Goal: Information Seeking & Learning: Understand process/instructions

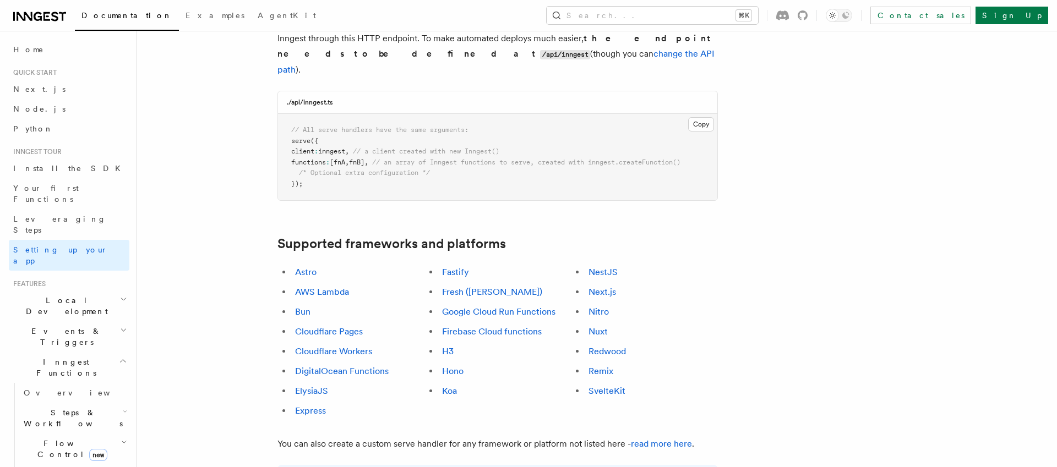
scroll to position [522, 0]
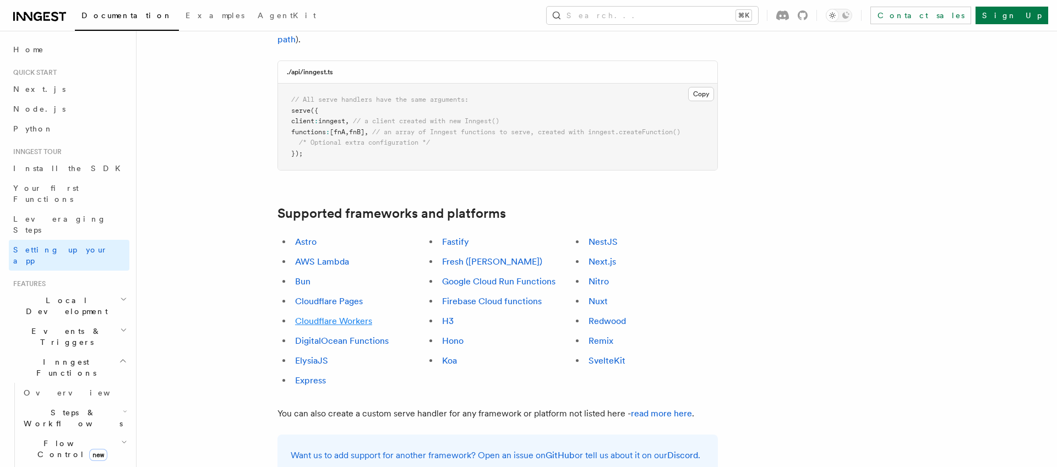
click at [337, 316] on link "Cloudflare Workers" at bounding box center [333, 321] width 77 height 10
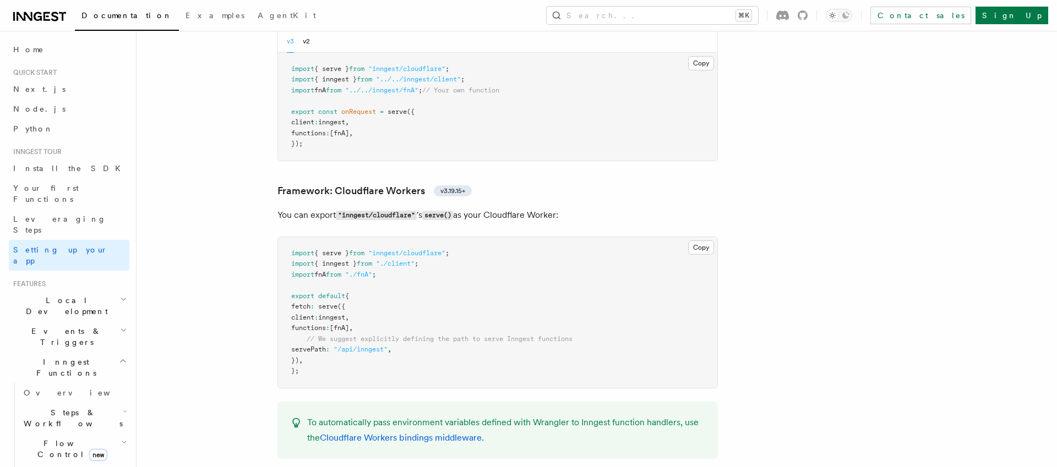
scroll to position [1900, 0]
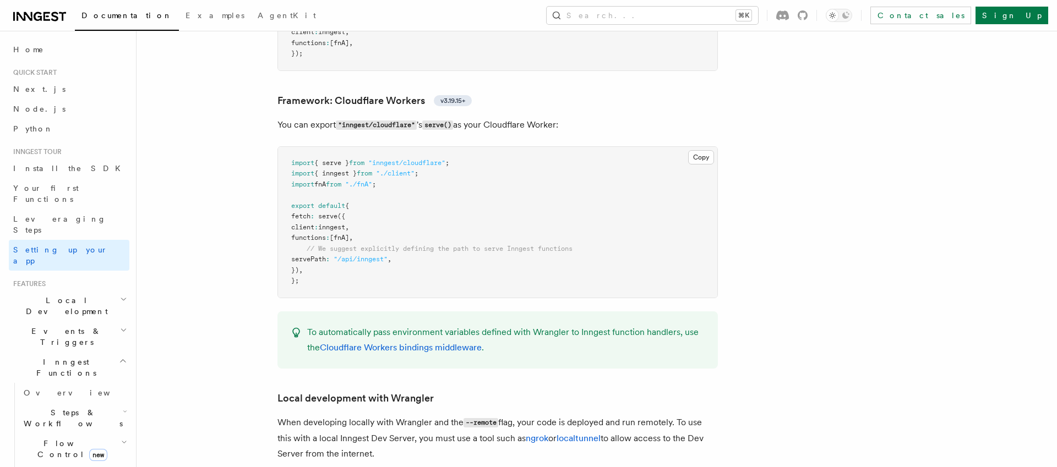
scroll to position [1915, 0]
click at [370, 340] on link "Cloudflare Workers bindings middleware" at bounding box center [401, 345] width 162 height 10
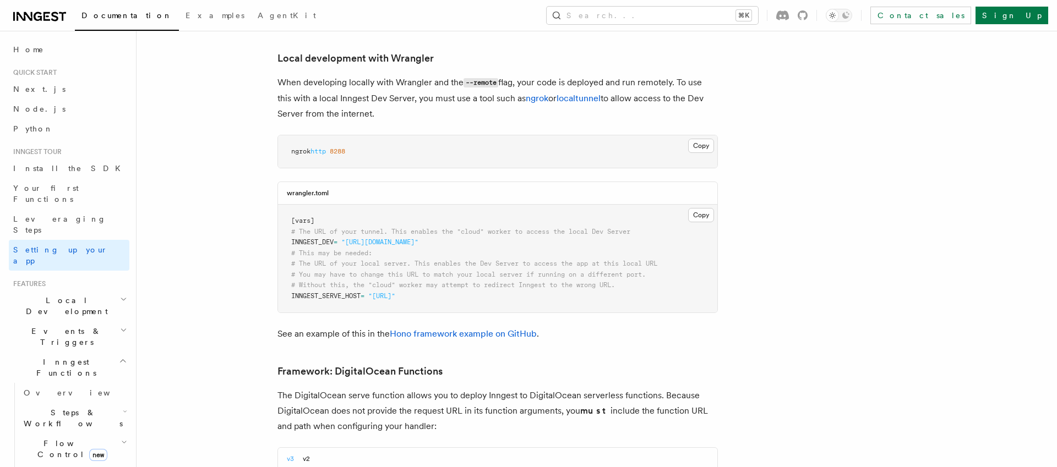
scroll to position [2202, 0]
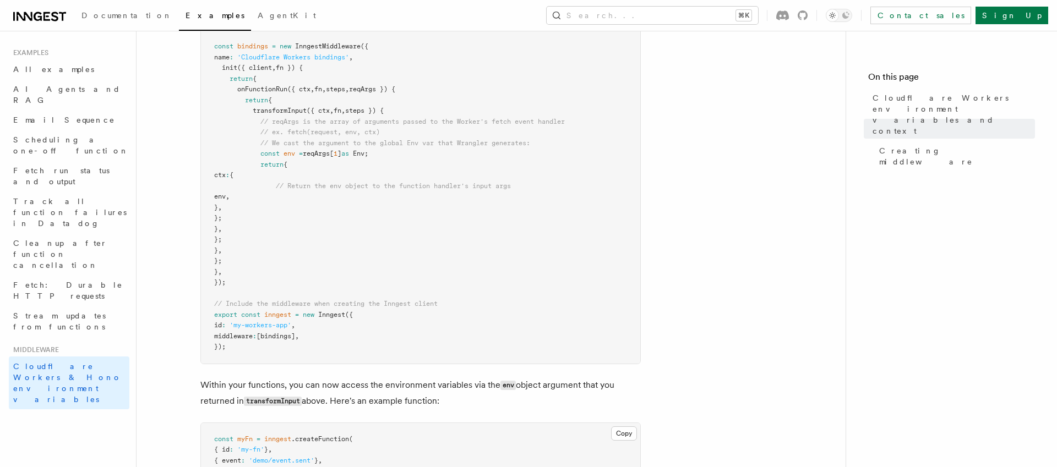
scroll to position [325, 0]
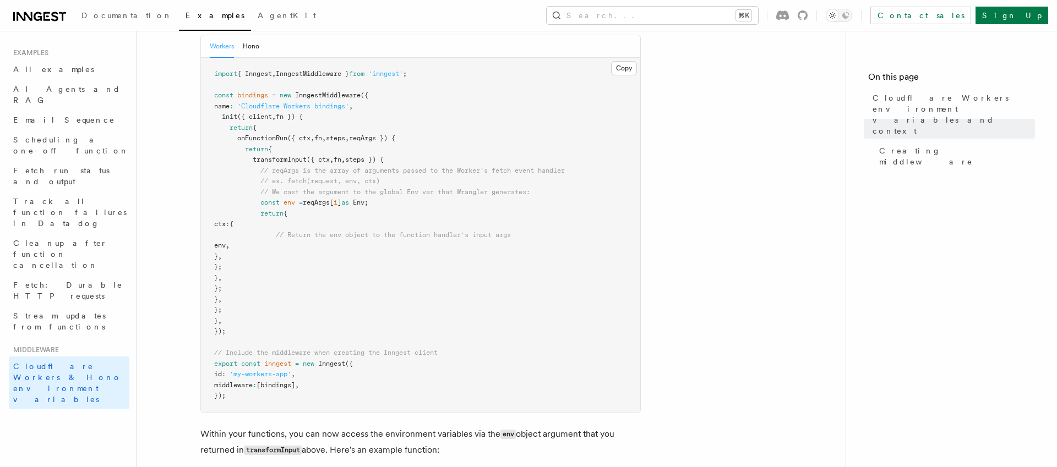
click at [190, 198] on article "Middleware Cloudflare Workers environment variables and context Cloudflare Work…" at bounding box center [491, 272] width 674 height 1097
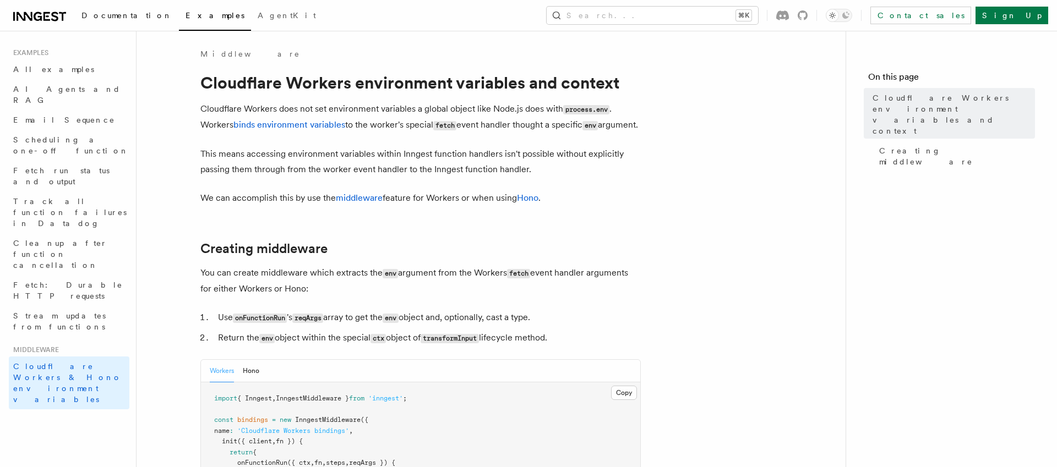
click at [101, 21] on link "Documentation" at bounding box center [127, 16] width 104 height 26
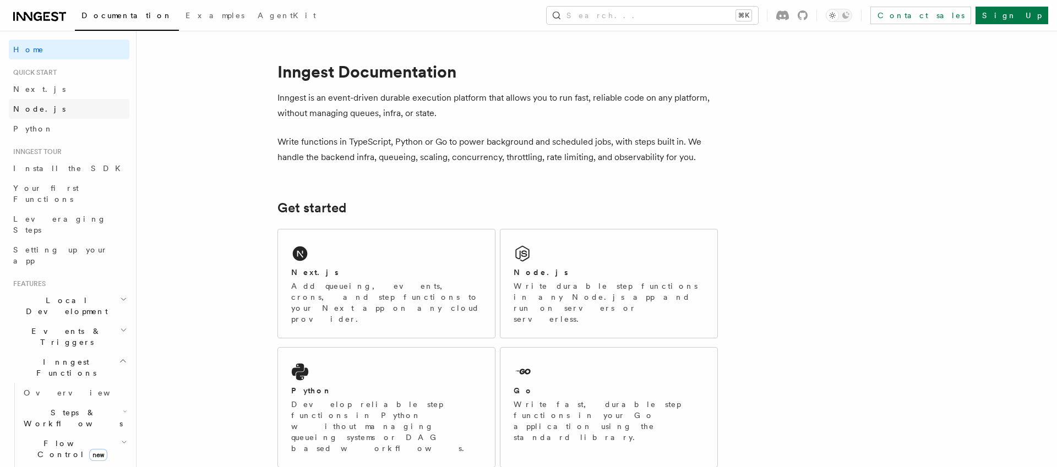
click at [46, 112] on link "Node.js" at bounding box center [69, 109] width 121 height 20
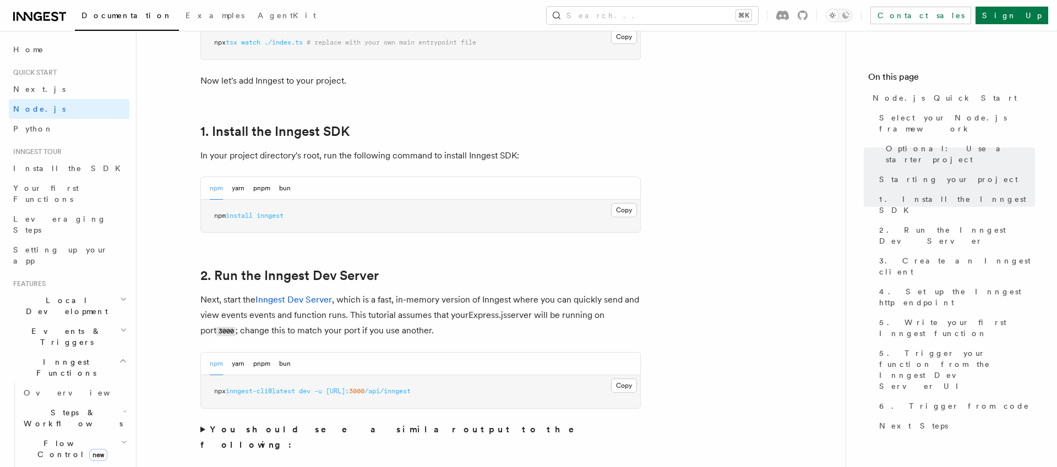
scroll to position [644, 0]
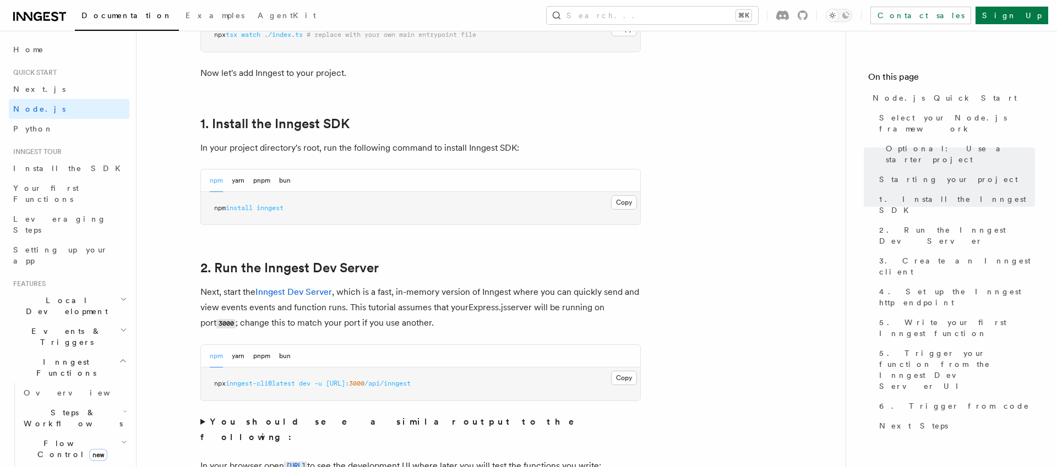
click at [274, 210] on span "inngest" at bounding box center [270, 208] width 27 height 8
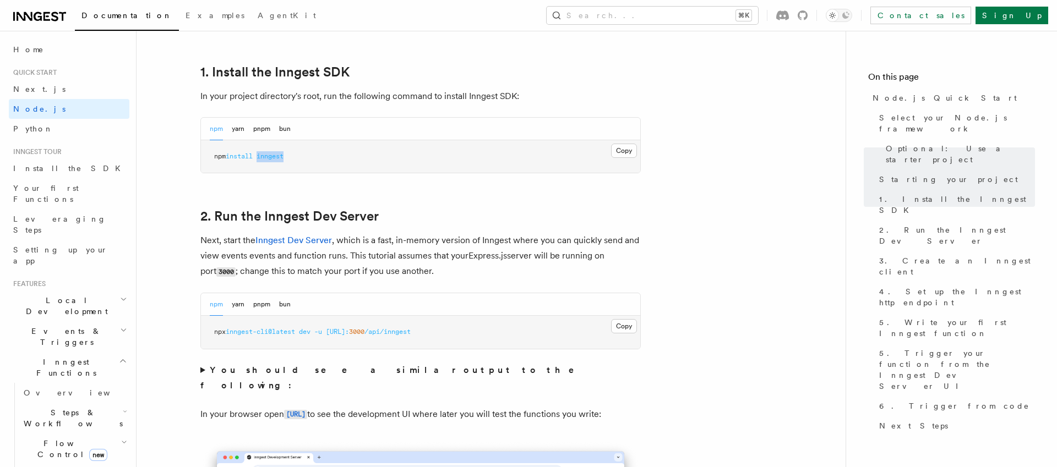
scroll to position [702, 0]
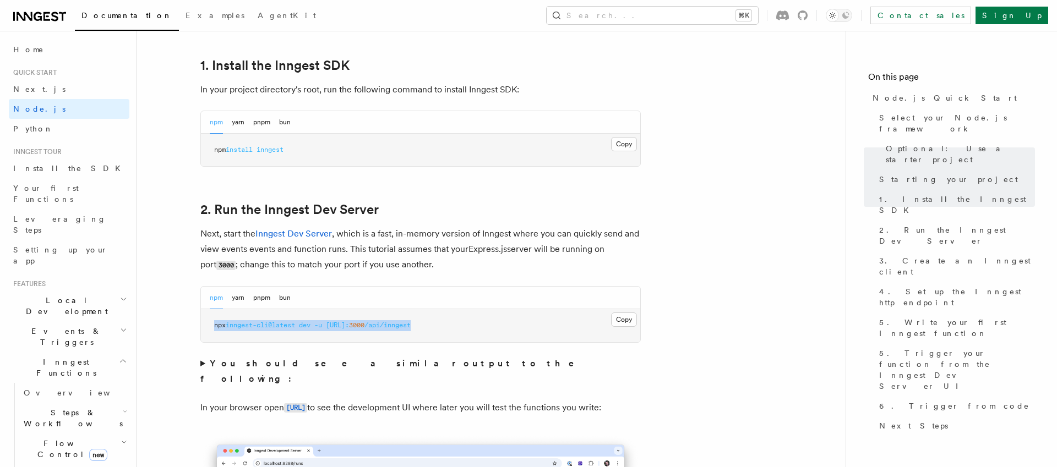
drag, startPoint x: 212, startPoint y: 326, endPoint x: 477, endPoint y: 328, distance: 265.4
click at [477, 328] on pre "npx inngest-cli@latest dev -u http://localhost: 3000 /api/inngest" at bounding box center [420, 325] width 439 height 33
copy span "npx inngest-cli@latest dev -u http://localhost: 3000 /api/inngest"
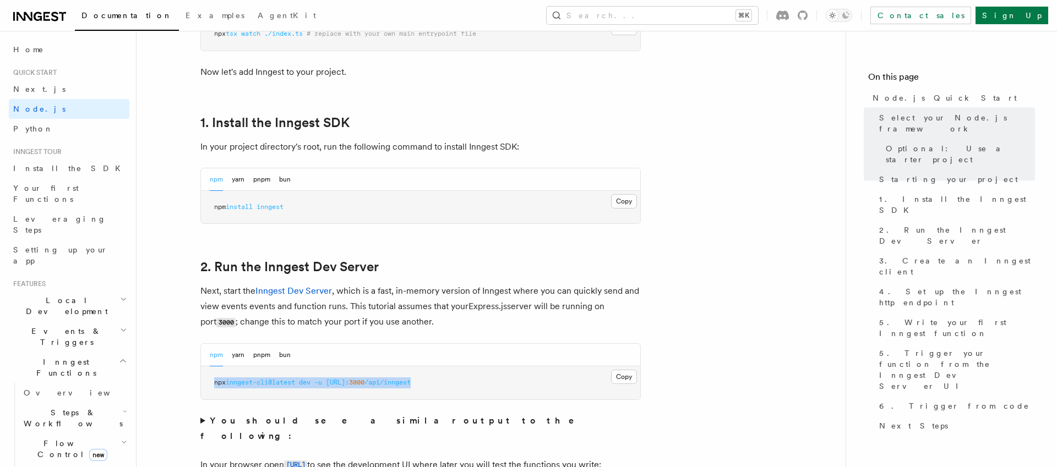
scroll to position [728, 0]
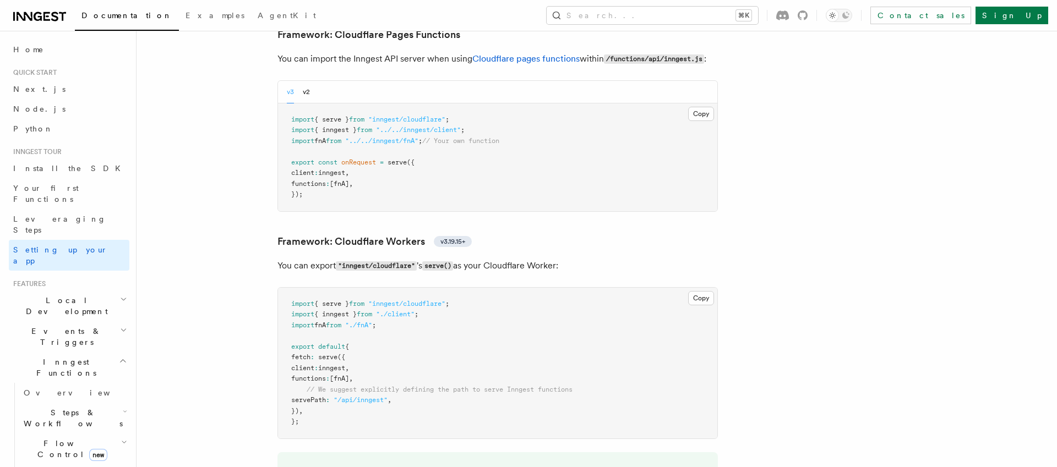
scroll to position [1793, 0]
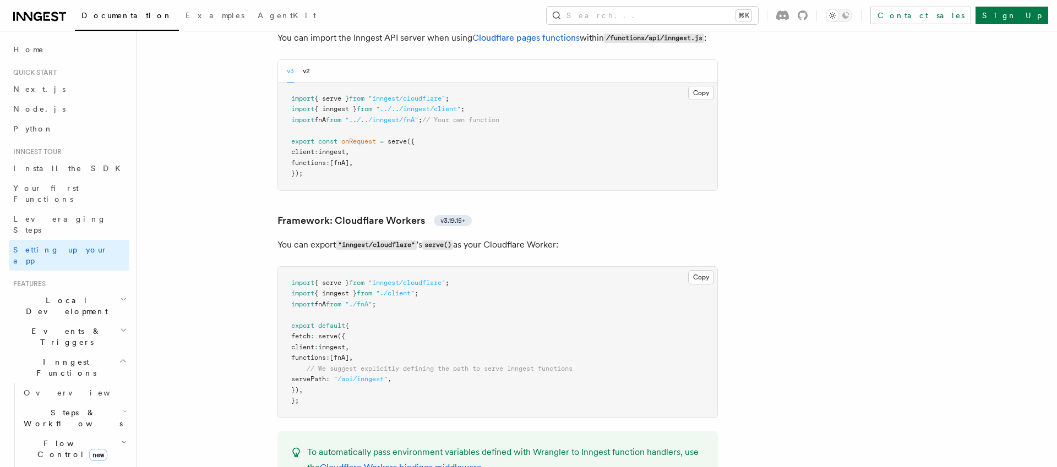
click at [289, 267] on pre "import { serve } from "inngest/cloudflare" ; import { inngest } from "./client"…" at bounding box center [497, 342] width 439 height 151
click at [294, 279] on span "import" at bounding box center [302, 283] width 23 height 8
copy code "import { serve } from "inngest/cloudflare" ;"
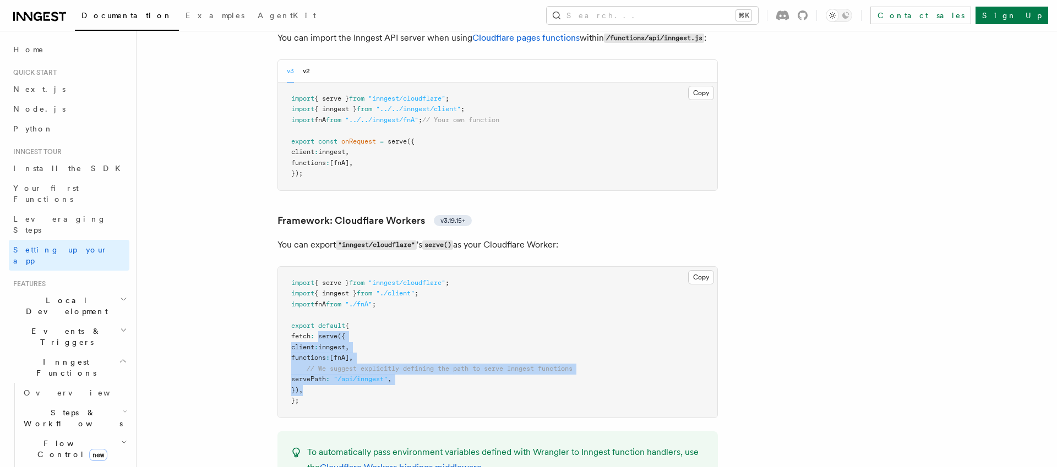
drag, startPoint x: 328, startPoint y: 285, endPoint x: 321, endPoint y: 342, distance: 57.7
click at [321, 342] on pre "import { serve } from "inngest/cloudflare" ; import { inngest } from "./client"…" at bounding box center [497, 342] width 439 height 151
copy code "serve ({ client : inngest , functions : [fnA] , // We suggest explicitly defini…"
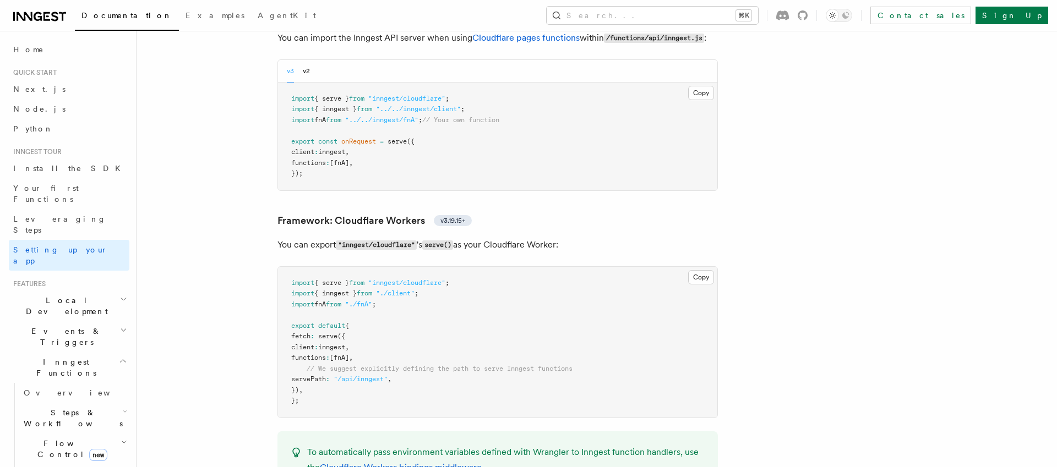
click at [298, 333] on span "fetch" at bounding box center [300, 337] width 19 height 8
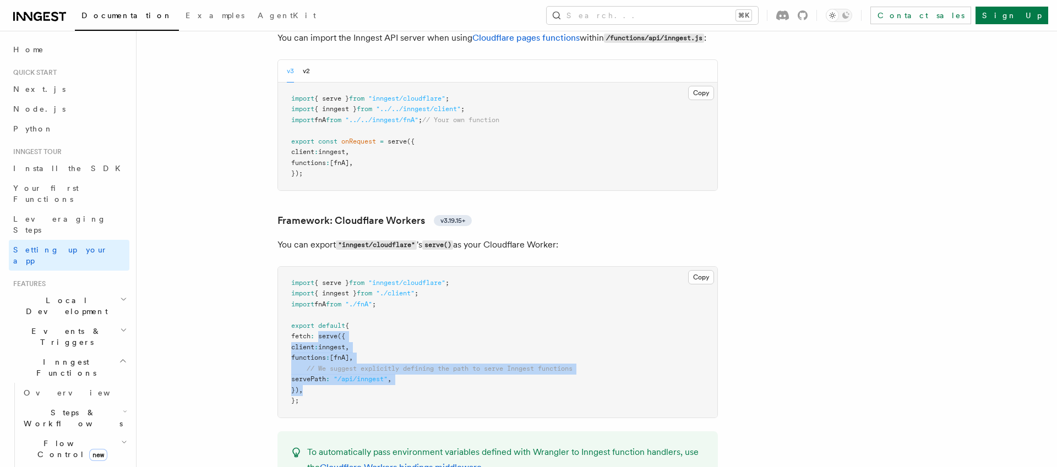
drag, startPoint x: 328, startPoint y: 284, endPoint x: 322, endPoint y: 337, distance: 54.3
click at [322, 337] on pre "import { serve } from "inngest/cloudflare" ; import { inngest } from "./client"…" at bounding box center [497, 342] width 439 height 151
copy code "serve ({ client : inngest , functions : [fnA] , // We suggest explicitly defini…"
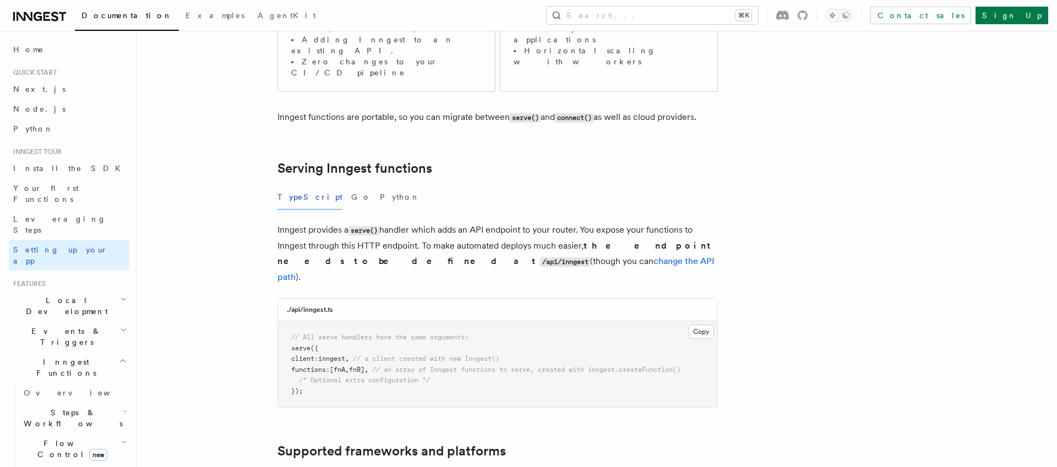
scroll to position [291, 0]
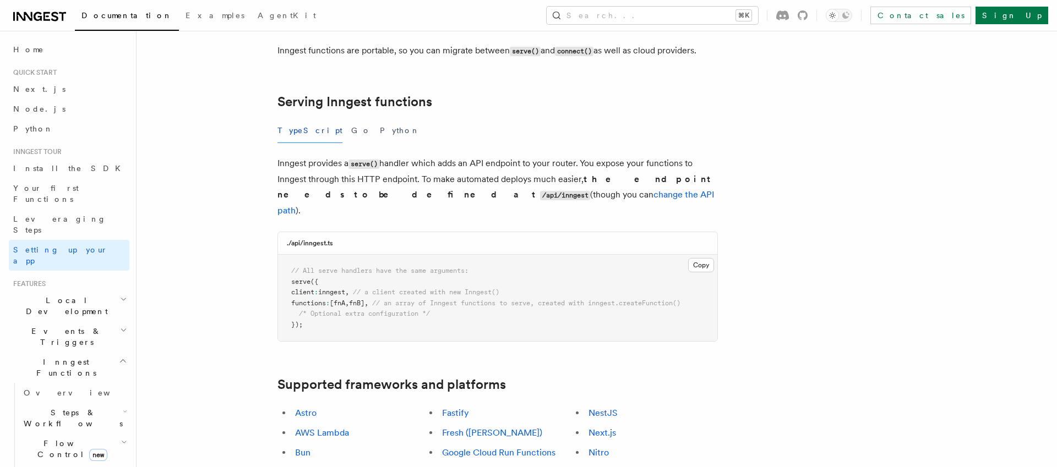
scroll to position [9432, 0]
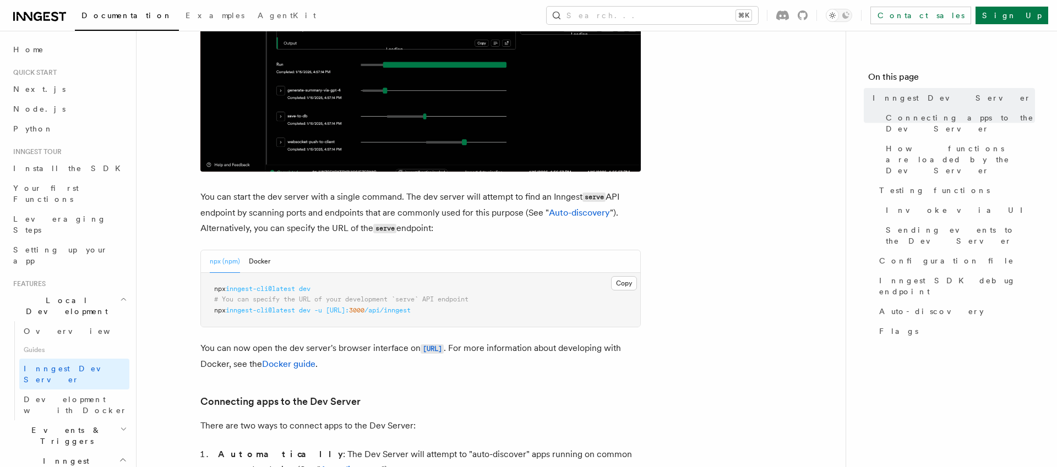
scroll to position [314, 0]
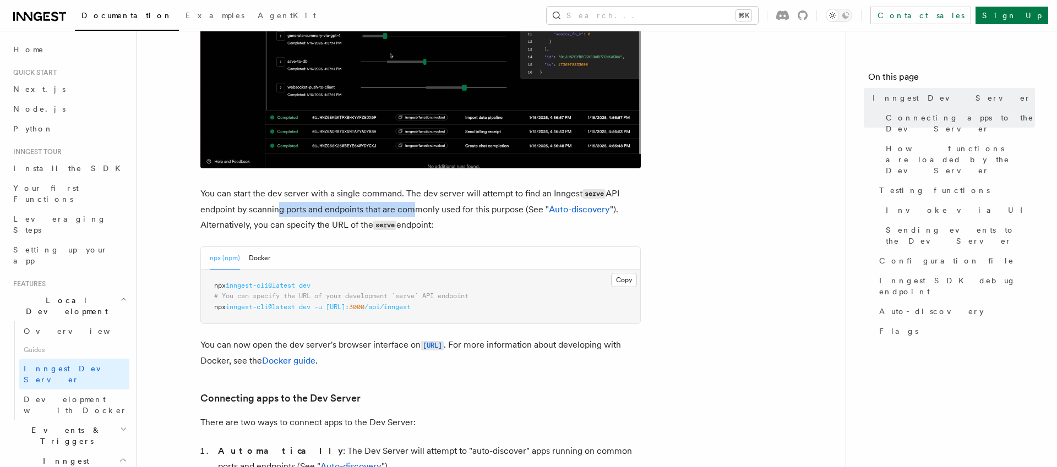
drag, startPoint x: 276, startPoint y: 206, endPoint x: 409, endPoint y: 206, distance: 132.7
click at [409, 206] on p "You can start the dev server with a single command. The dev server will attempt…" at bounding box center [420, 209] width 440 height 47
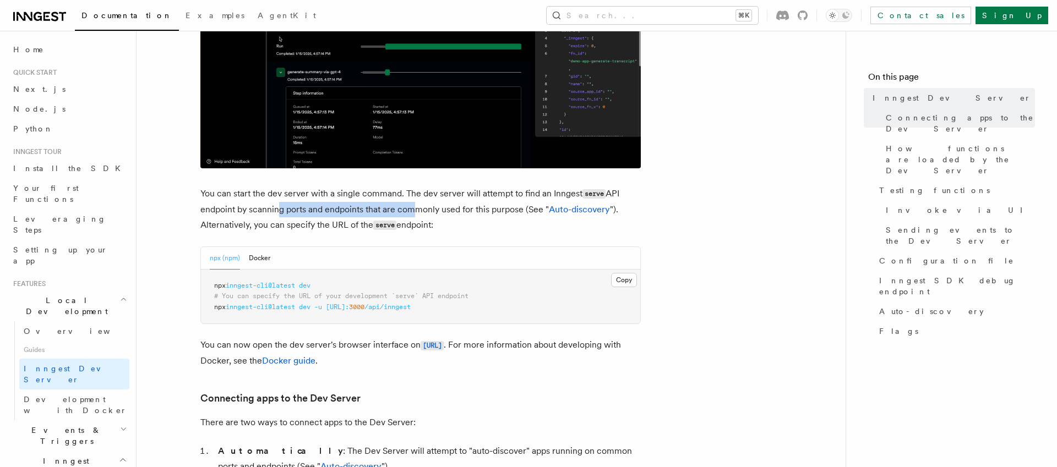
click at [409, 206] on p "You can start the dev server with a single command. The dev server will attempt…" at bounding box center [420, 209] width 440 height 47
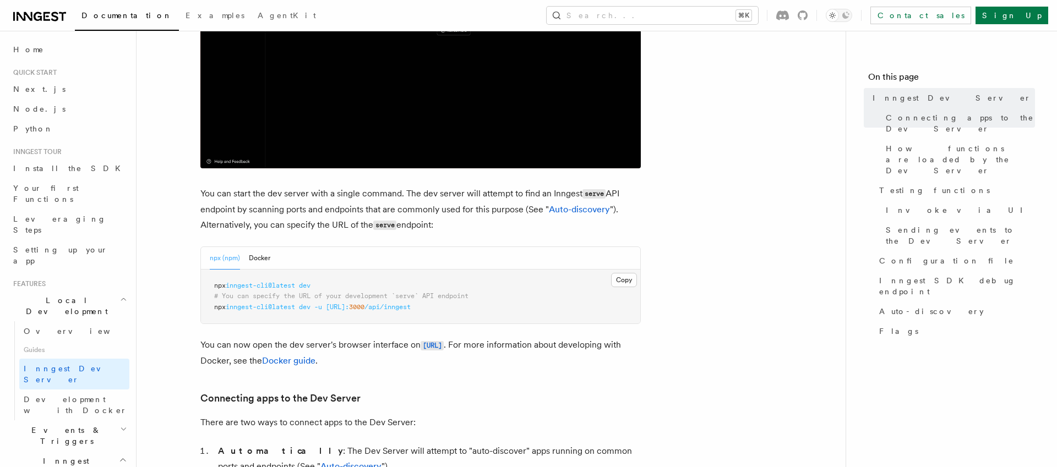
click at [322, 308] on span "-u" at bounding box center [318, 307] width 8 height 8
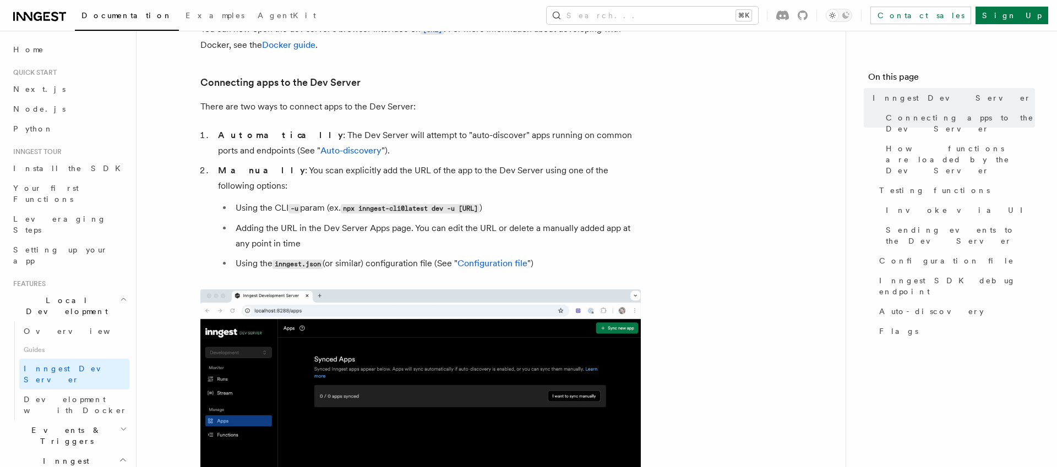
scroll to position [654, 0]
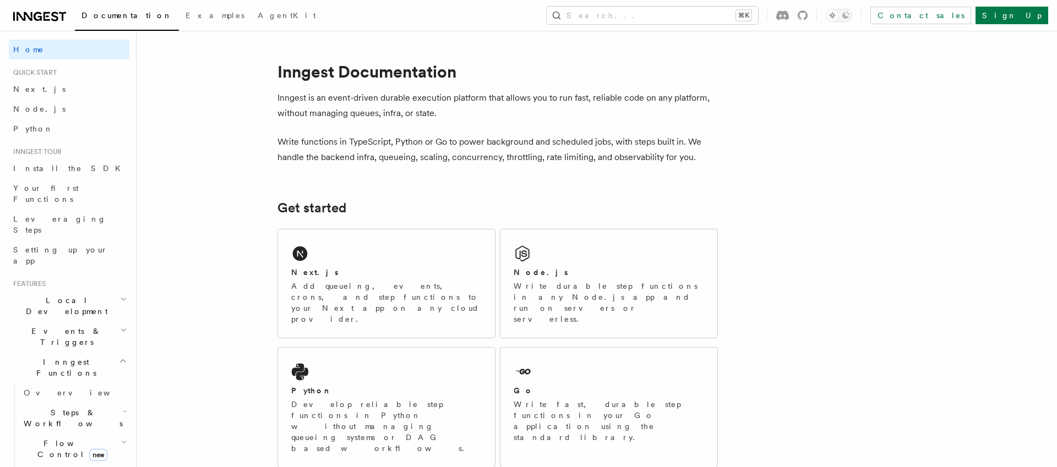
click at [516, 111] on p "Inngest is an event-driven durable execution platform that allows you to run fa…" at bounding box center [497, 105] width 440 height 31
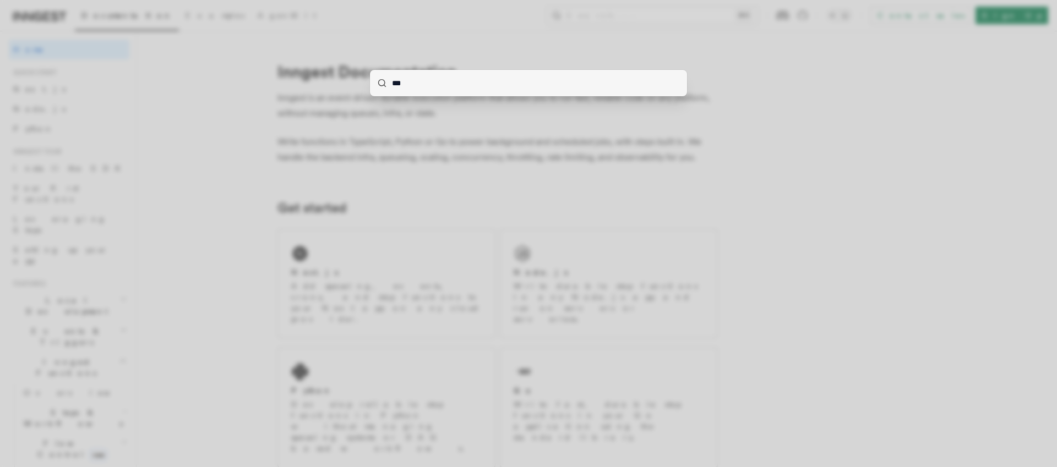
type input "****"
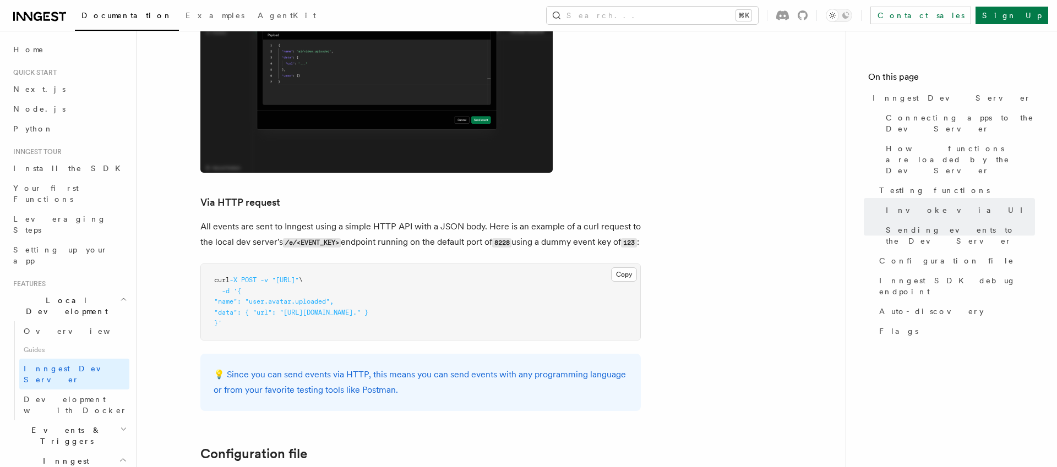
scroll to position [2501, 0]
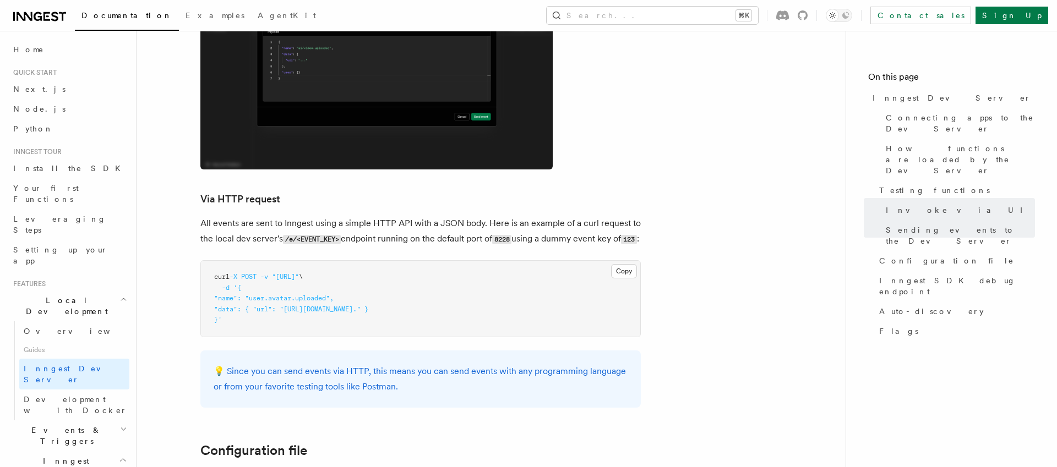
drag, startPoint x: 224, startPoint y: 278, endPoint x: 241, endPoint y: 307, distance: 34.1
click at [241, 307] on pre "curl -X POST -v "[URL]" \ -d '{ "name": "user.avatar.uploaded", "data": { "url"…" at bounding box center [420, 299] width 439 height 76
click at [623, 264] on button "Copy Copied" at bounding box center [624, 271] width 26 height 14
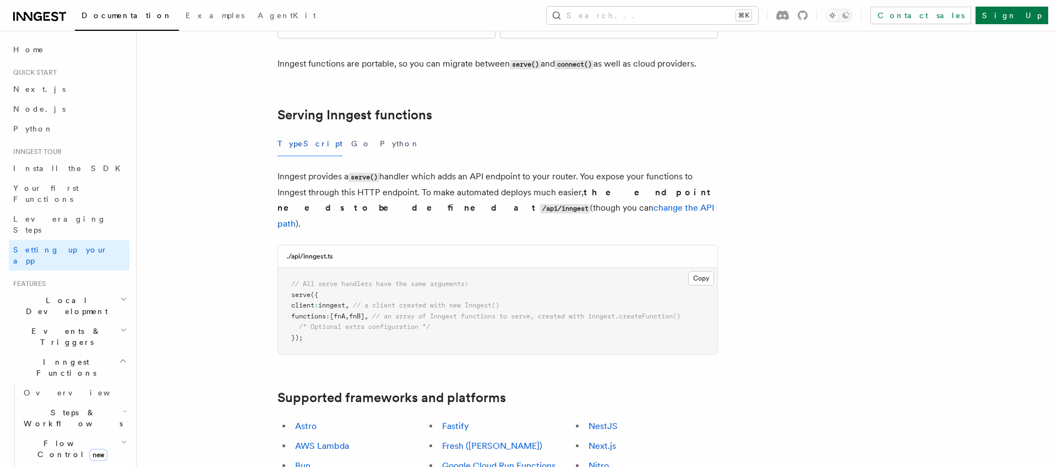
scroll to position [456, 0]
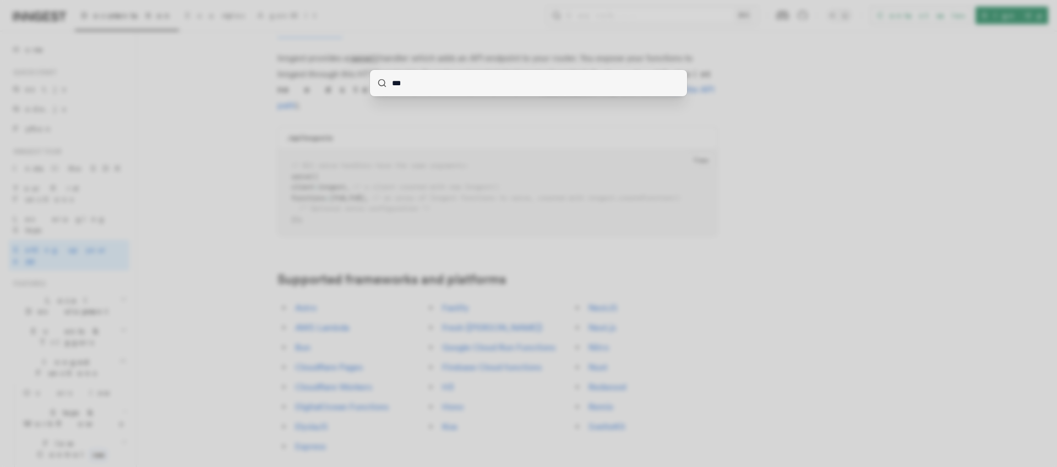
type input "****"
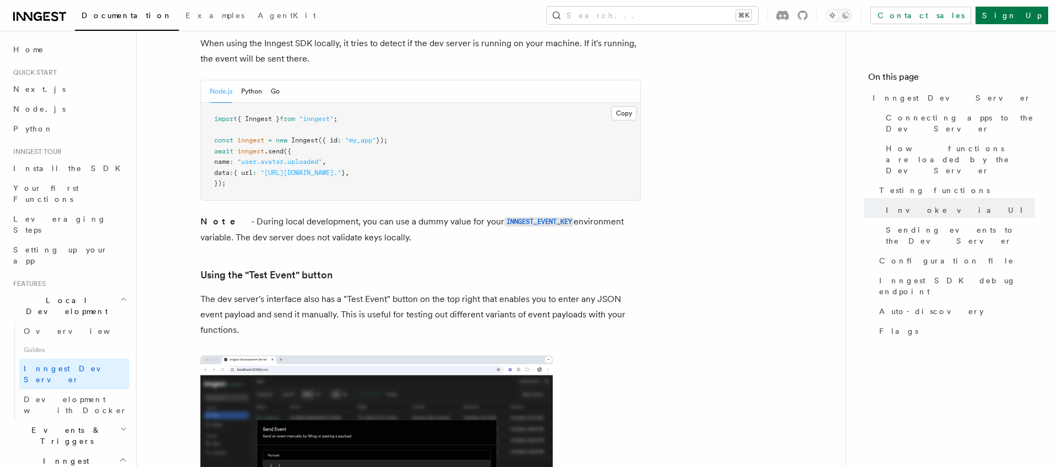
scroll to position [2028, 0]
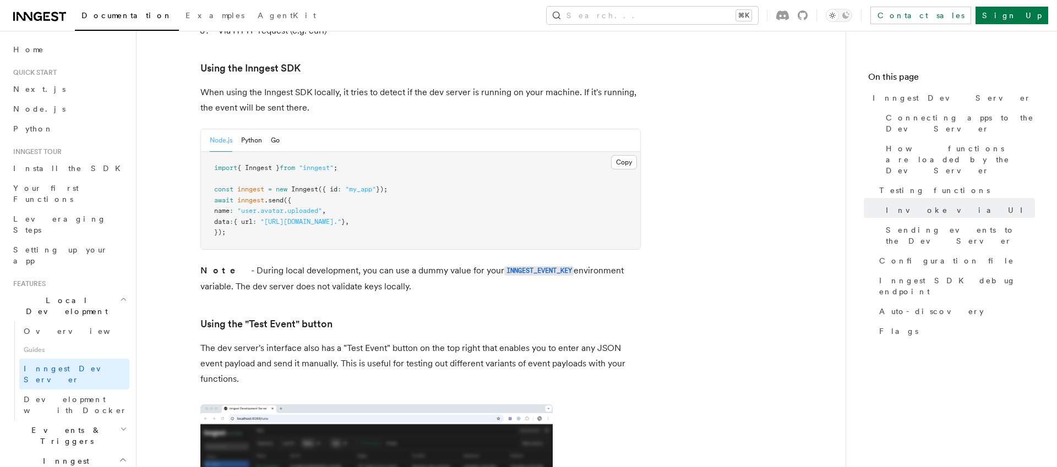
click at [184, 173] on article "Features Local Development Inngest Dev Server The Inngest dev server is an open…" at bounding box center [491, 88] width 674 height 4137
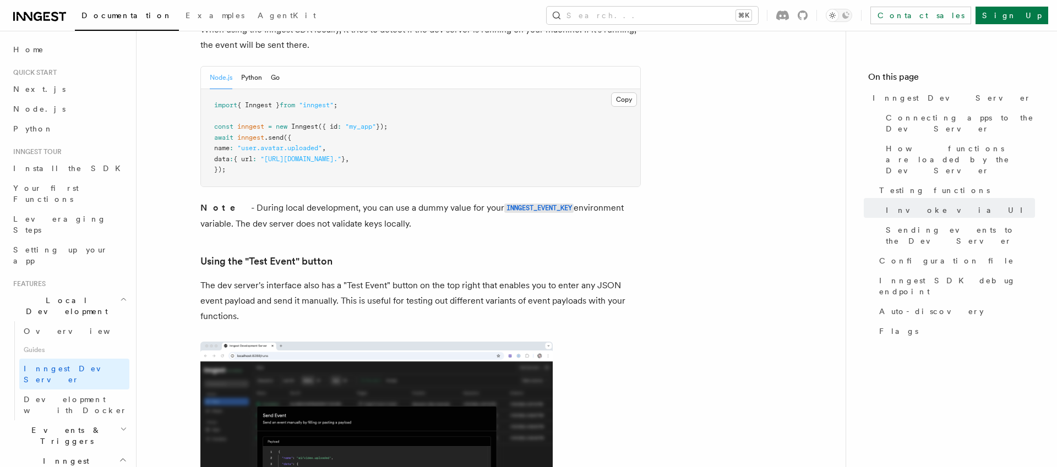
scroll to position [2092, 0]
click at [222, 199] on p "Note - During local development, you can use a dummy value for your INNGEST_EVE…" at bounding box center [420, 214] width 440 height 31
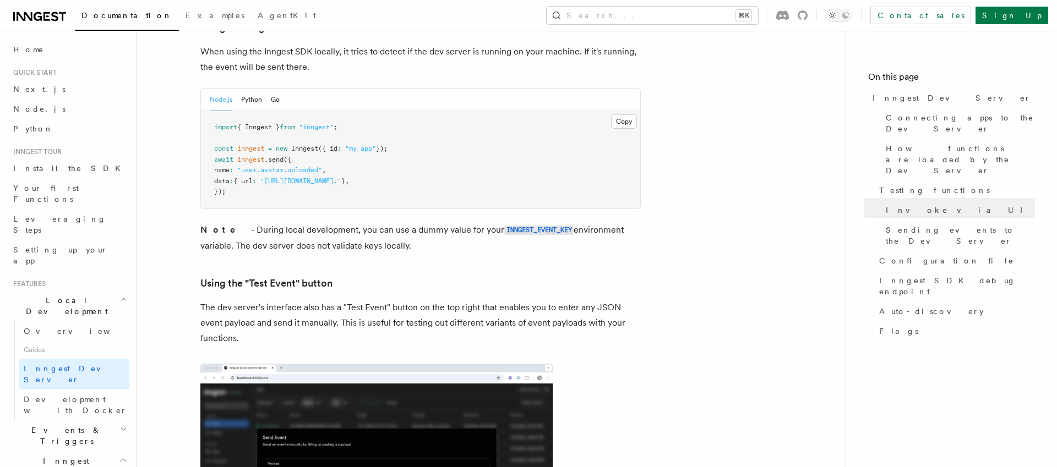
scroll to position [2063, 0]
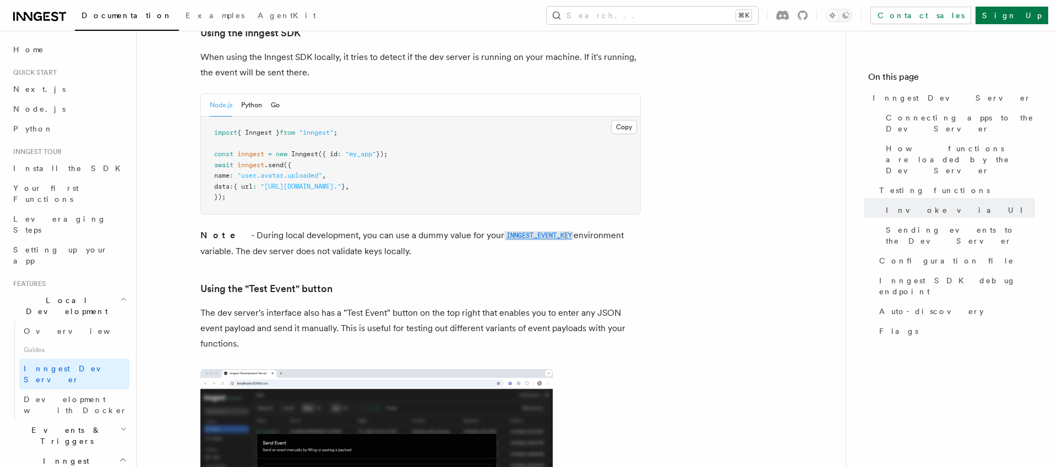
click at [525, 231] on code "INNGEST_EVENT_KEY" at bounding box center [538, 235] width 69 height 9
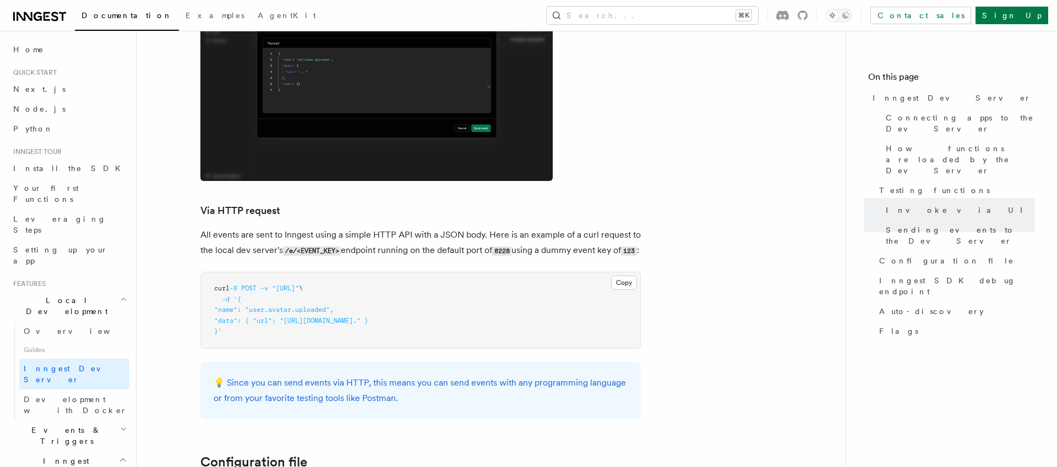
scroll to position [2491, 0]
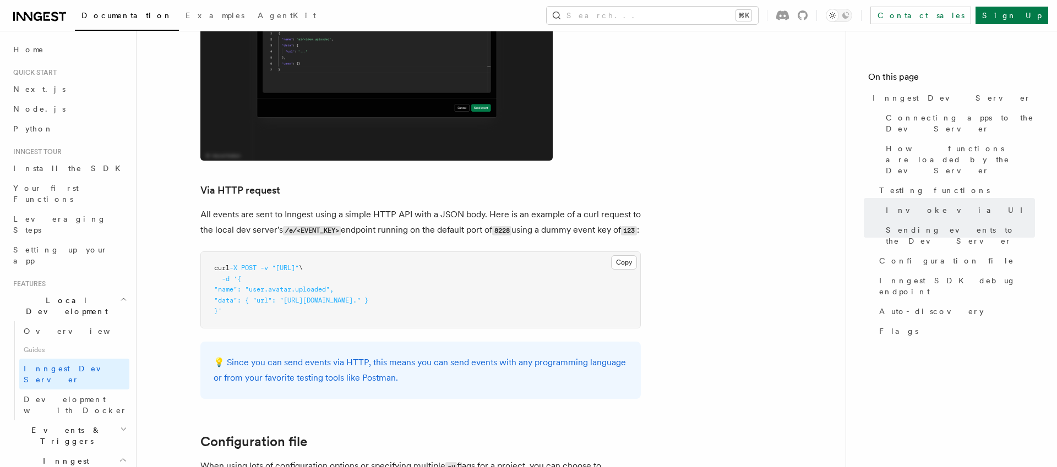
scroll to position [2509, 0]
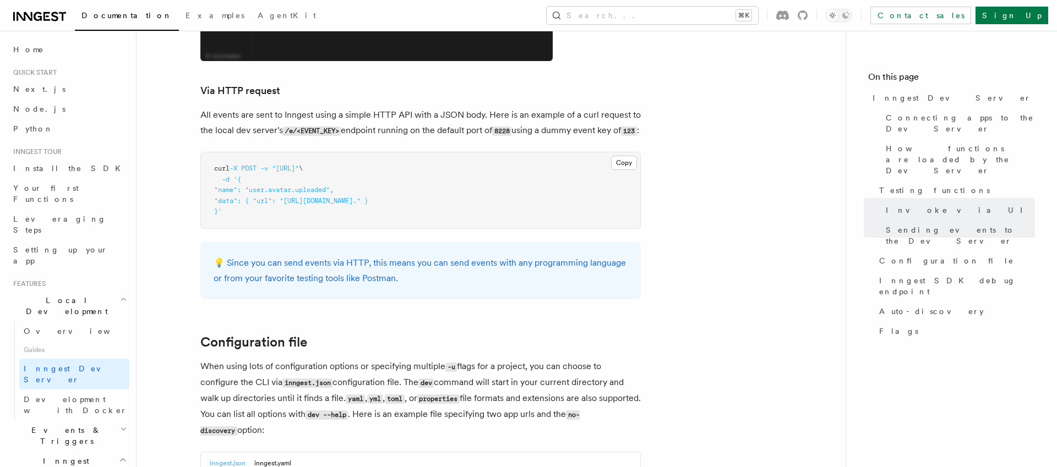
scroll to position [2612, 0]
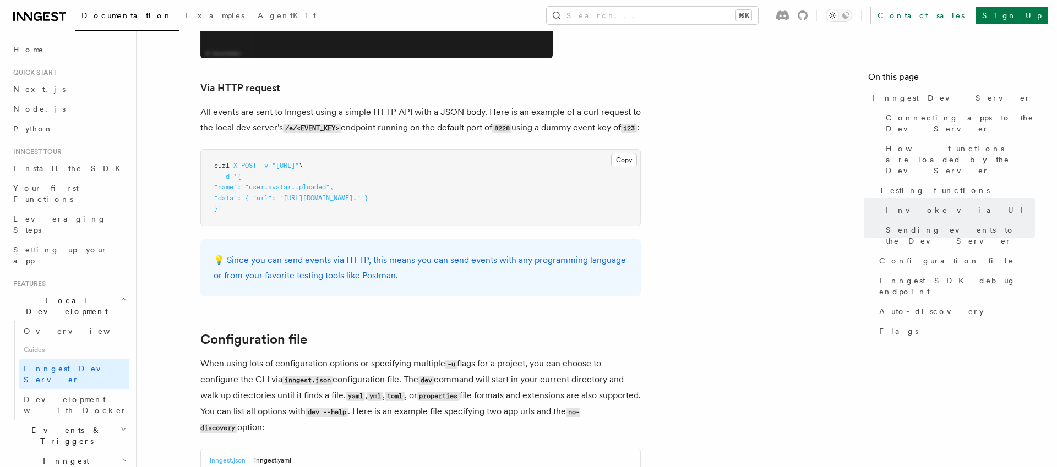
click at [326, 254] on p "💡 Since you can send events via HTTP, this means you can send events with any p…" at bounding box center [421, 268] width 414 height 31
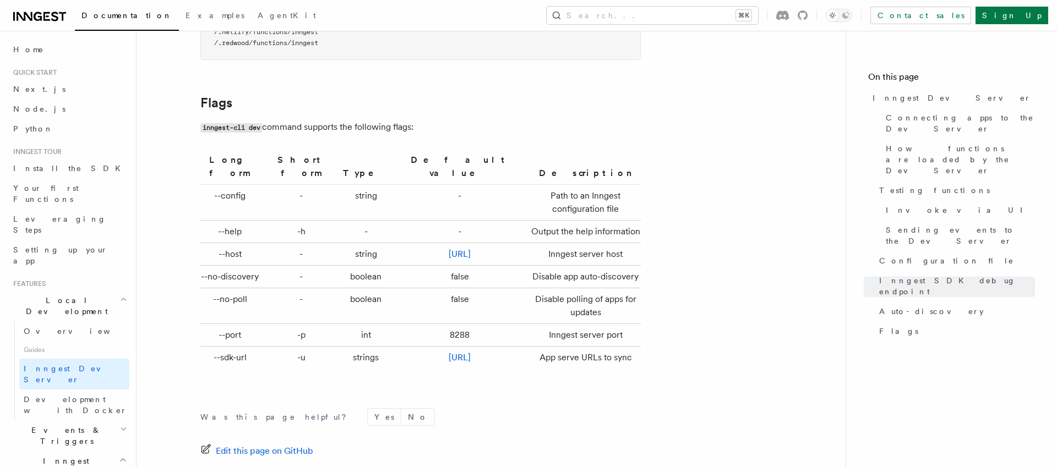
scroll to position [3586, 0]
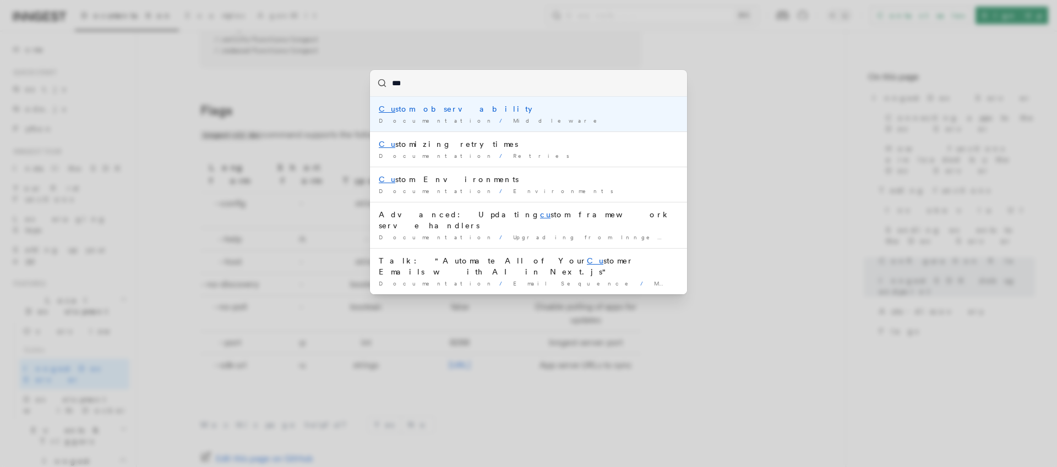
type input "****"
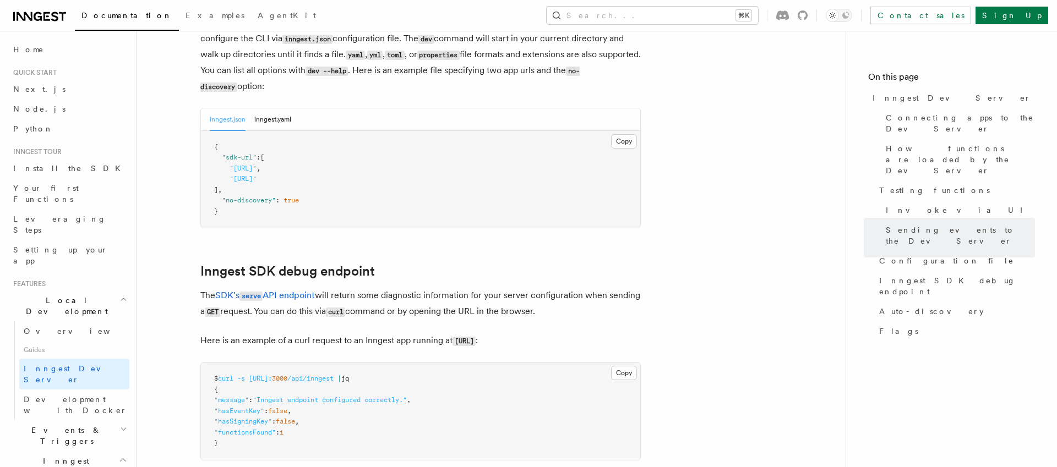
scroll to position [3018, 0]
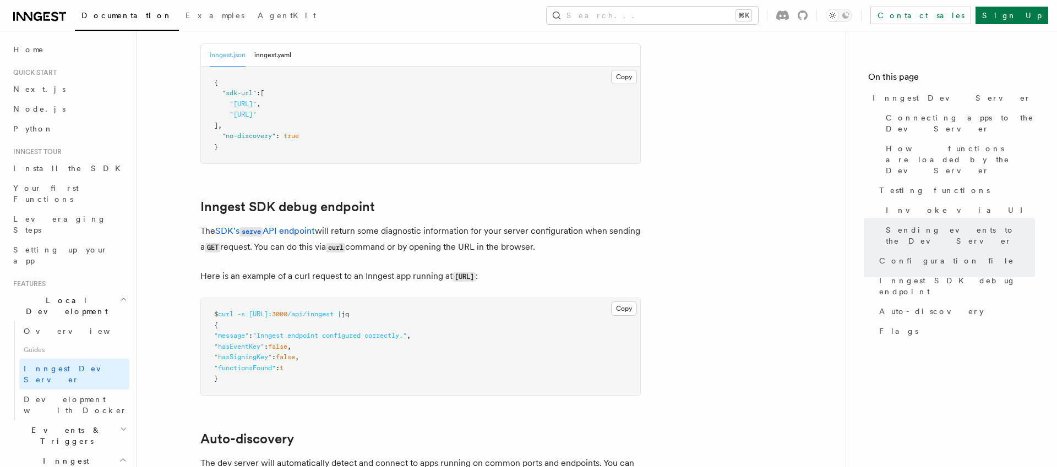
click at [497, 224] on p "The SDK's serve API endpoint will return some diagnostic information for your s…" at bounding box center [420, 240] width 440 height 32
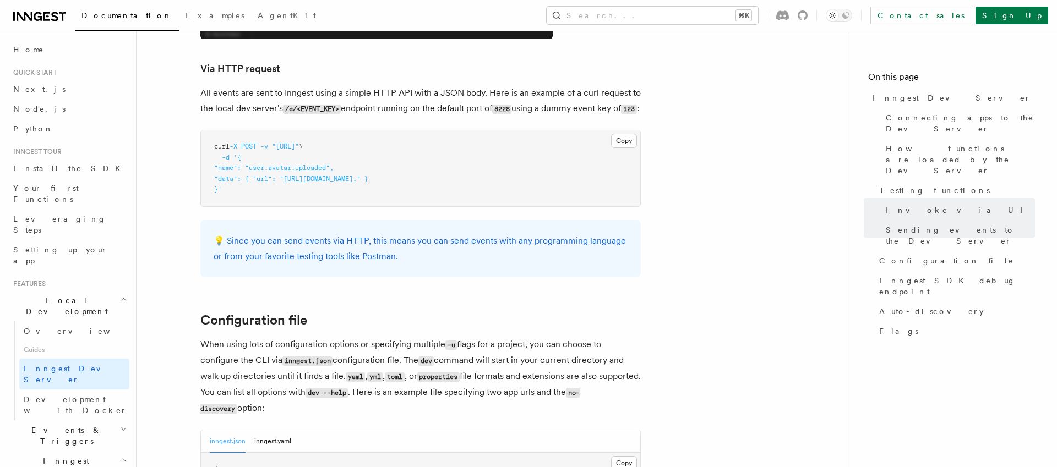
scroll to position [2557, 0]
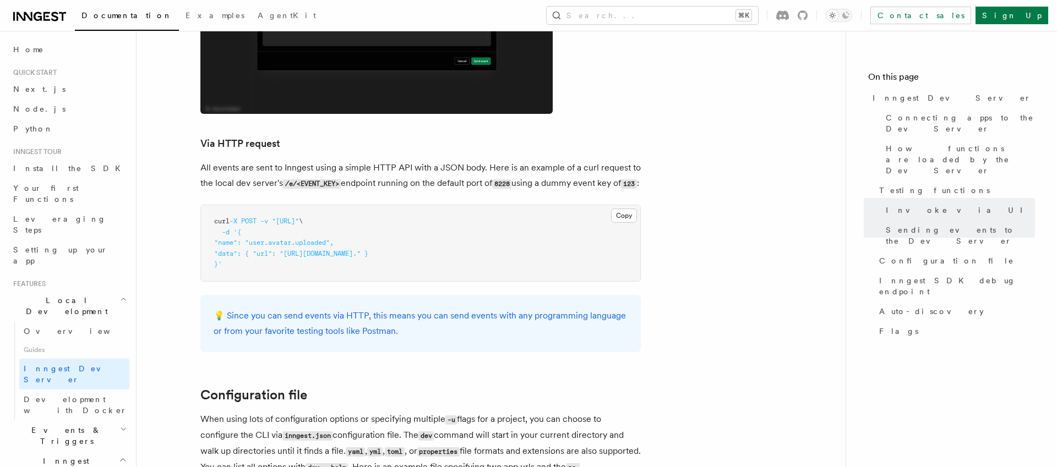
click at [291, 136] on h3 "Via HTTP request" at bounding box center [420, 143] width 440 height 15
